Goal: Task Accomplishment & Management: Complete application form

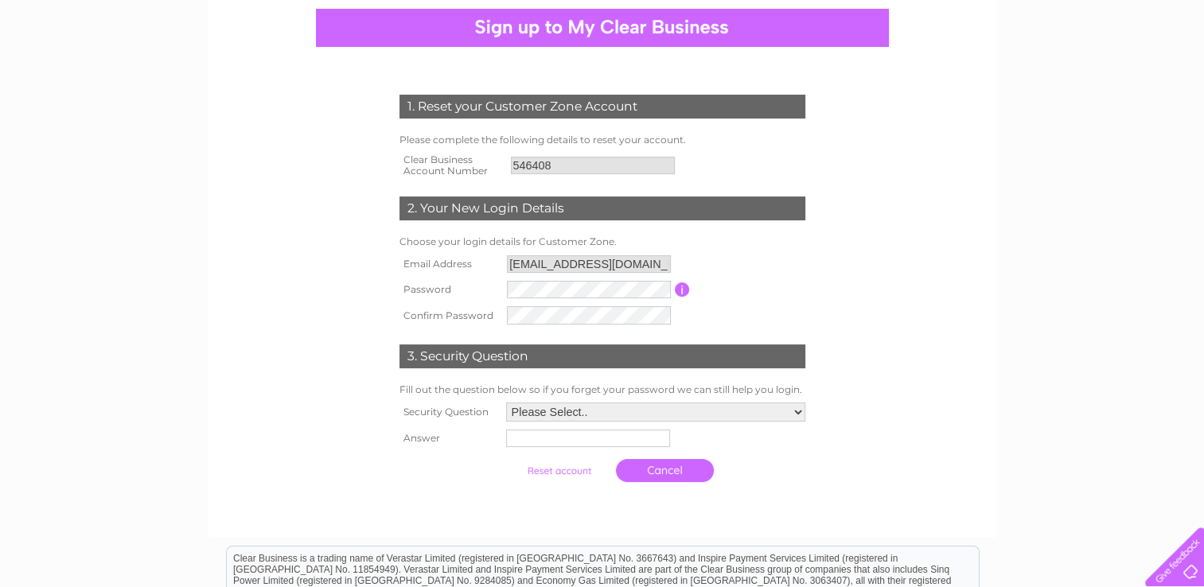
scroll to position [127, 0]
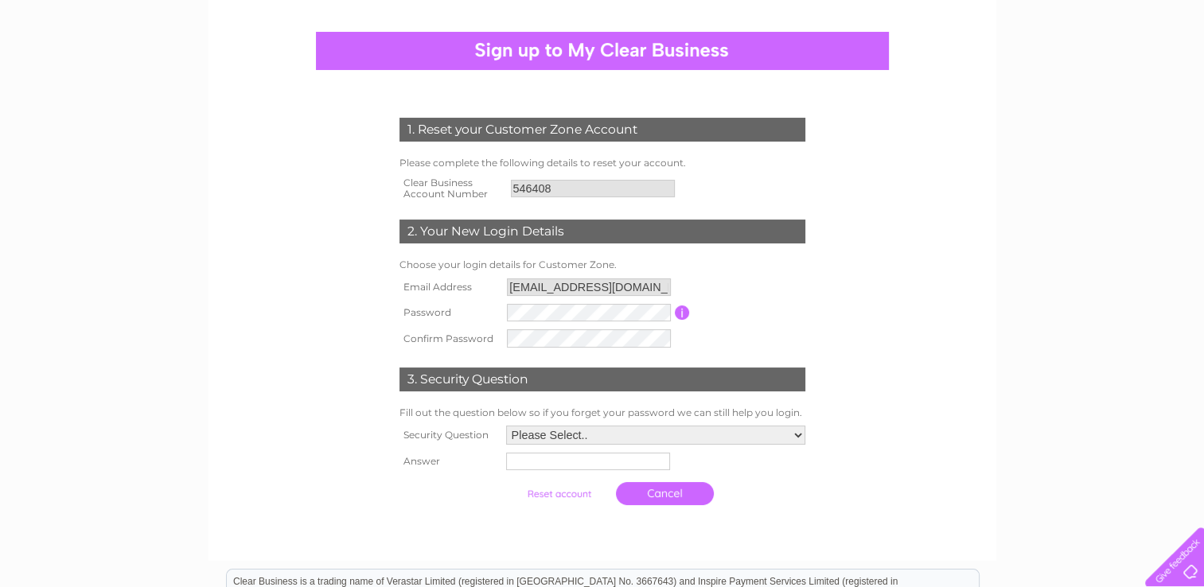
click at [740, 333] on table "Email Address [EMAIL_ADDRESS][DOMAIN_NAME] Password Password must be at least 6…" at bounding box center [602, 313] width 414 height 77
click at [579, 429] on select "Please Select.. In what town or city was your first job? In what town or city d…" at bounding box center [654, 436] width 301 height 21
click at [901, 403] on form "1. Reset your Customer Zone Account Please complete the following details to re…" at bounding box center [603, 315] width 758 height 459
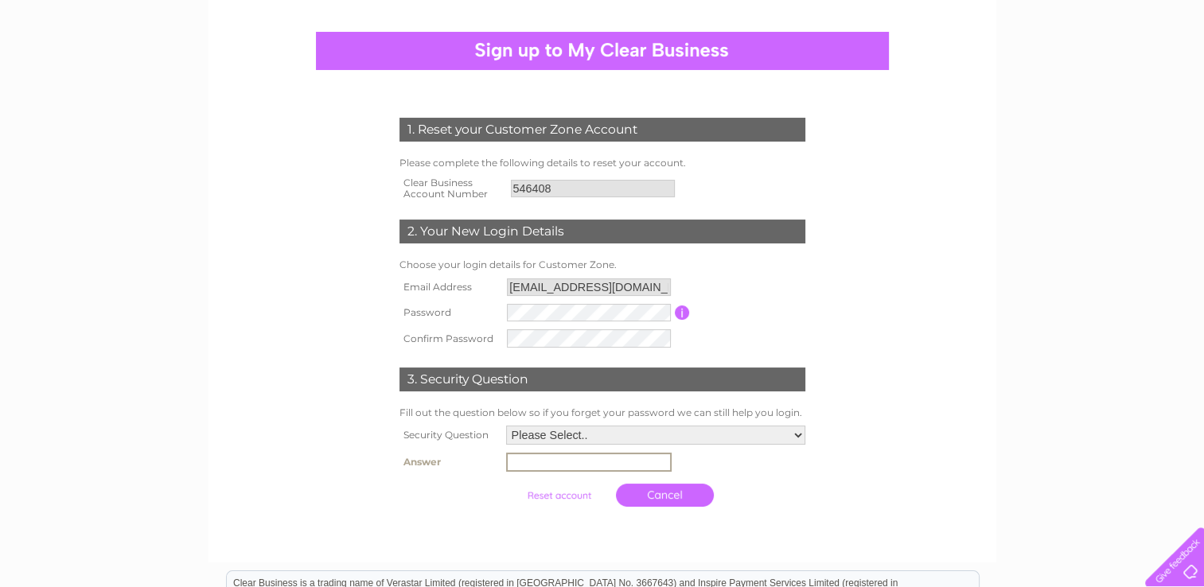
click at [602, 466] on input "text" at bounding box center [589, 462] width 166 height 19
click at [578, 489] on input "submit" at bounding box center [559, 494] width 98 height 22
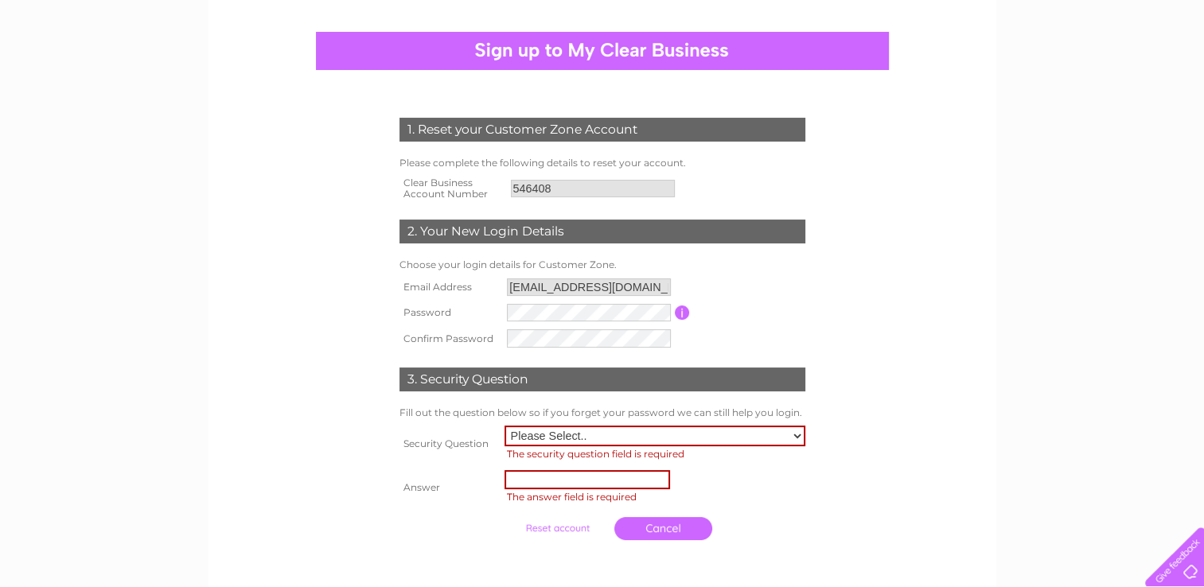
click at [578, 489] on span "The answer field is required" at bounding box center [657, 497] width 306 height 16
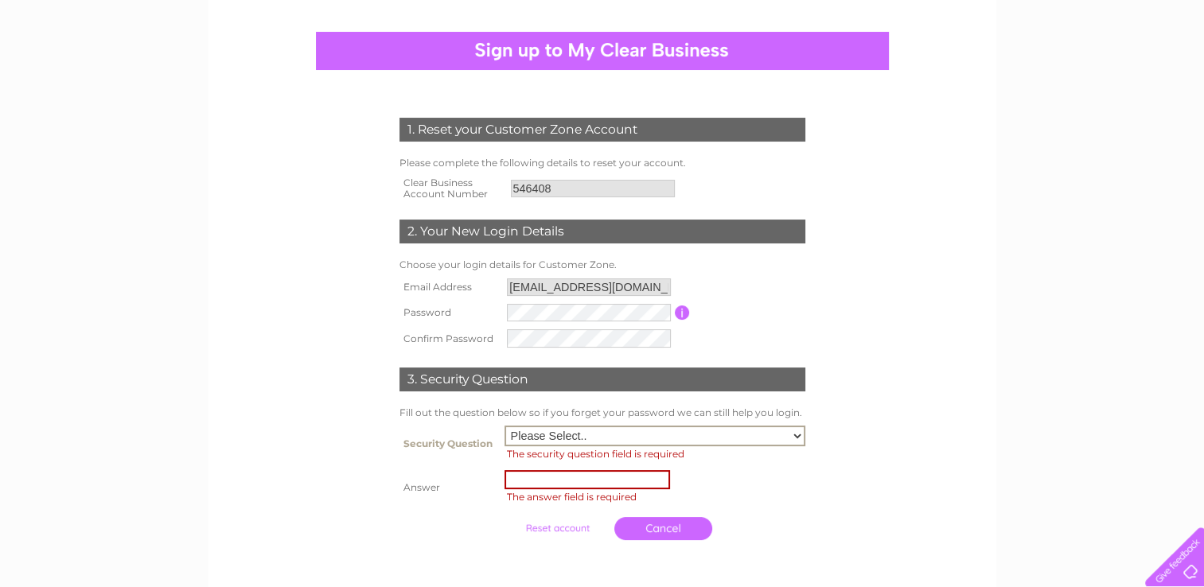
click at [557, 436] on select "Please Select.. In what town or city was your first job? In what town or city d…" at bounding box center [654, 436] width 301 height 21
select select "1"
click at [557, 436] on select "Please Select.. In what town or city was your first job? In what town or city d…" at bounding box center [654, 436] width 301 height 21
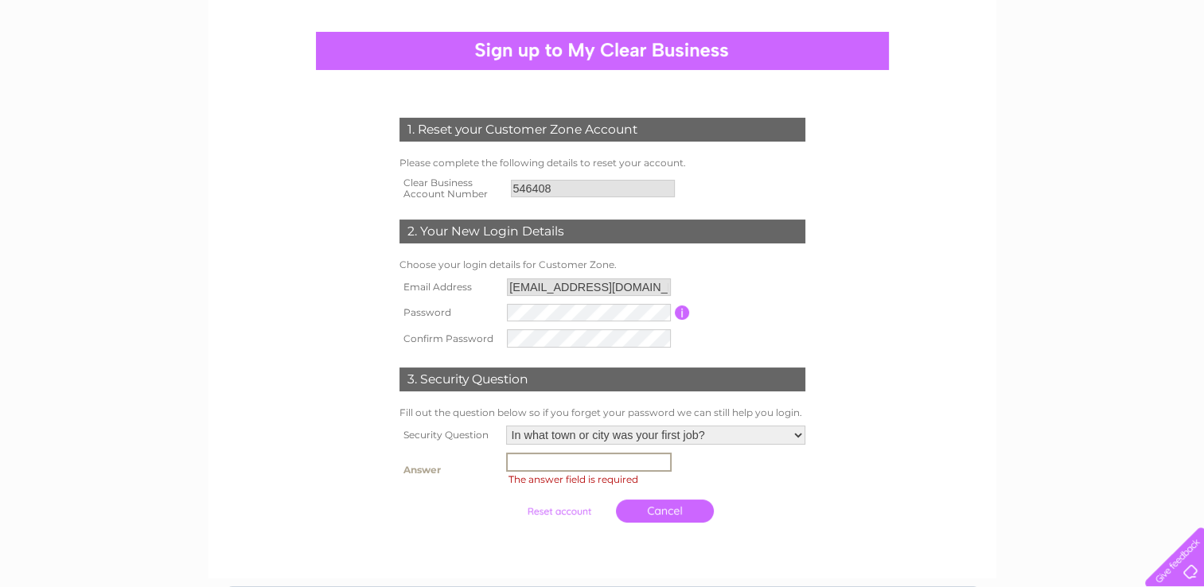
click at [545, 460] on input "text" at bounding box center [589, 462] width 166 height 19
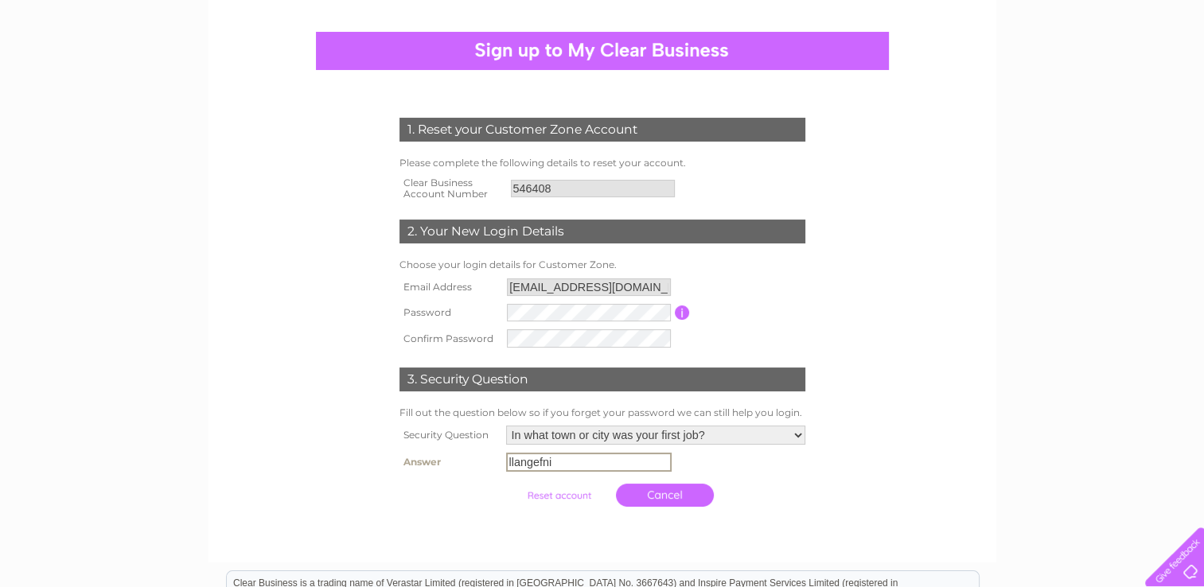
type input "llangefni"
click at [906, 431] on form "1. Reset your Customer Zone Account Please complete the following details to re…" at bounding box center [603, 316] width 758 height 461
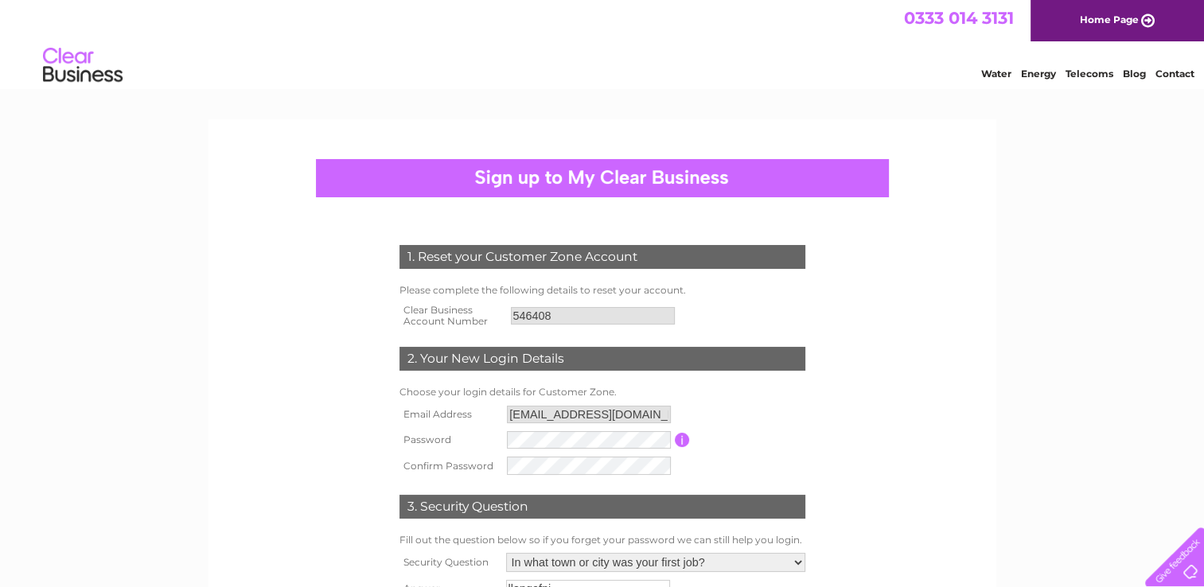
scroll to position [32, 0]
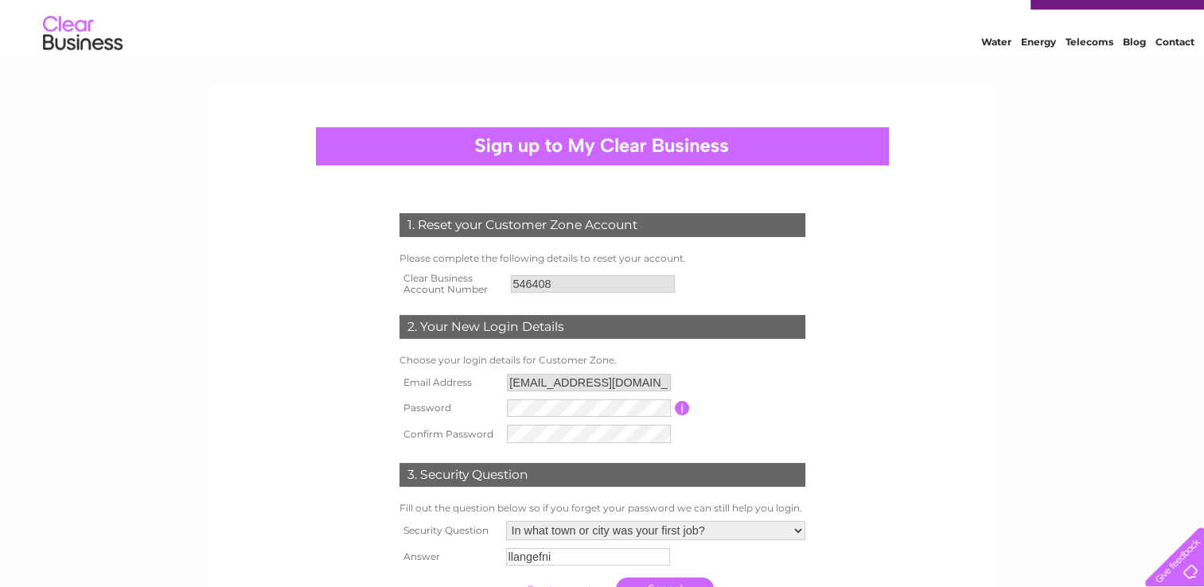
click at [681, 411] on input "button" at bounding box center [682, 408] width 15 height 14
click at [968, 320] on form "1. Reset your Customer Zone Account Please complete the following details to re…" at bounding box center [603, 410] width 758 height 459
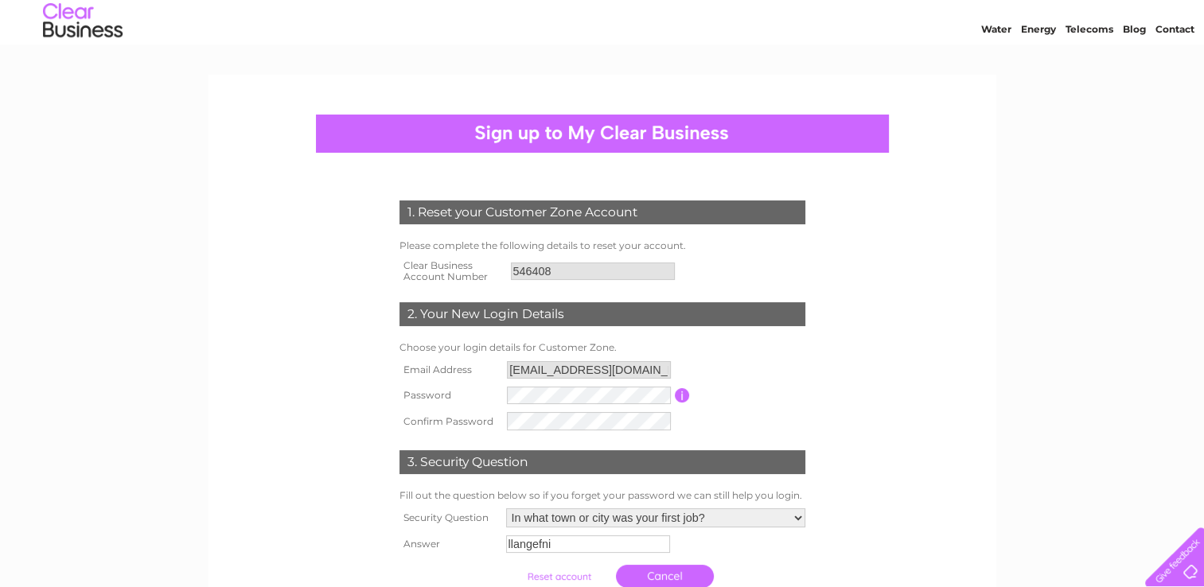
scroll to position [0, 0]
